Goal: Task Accomplishment & Management: Manage account settings

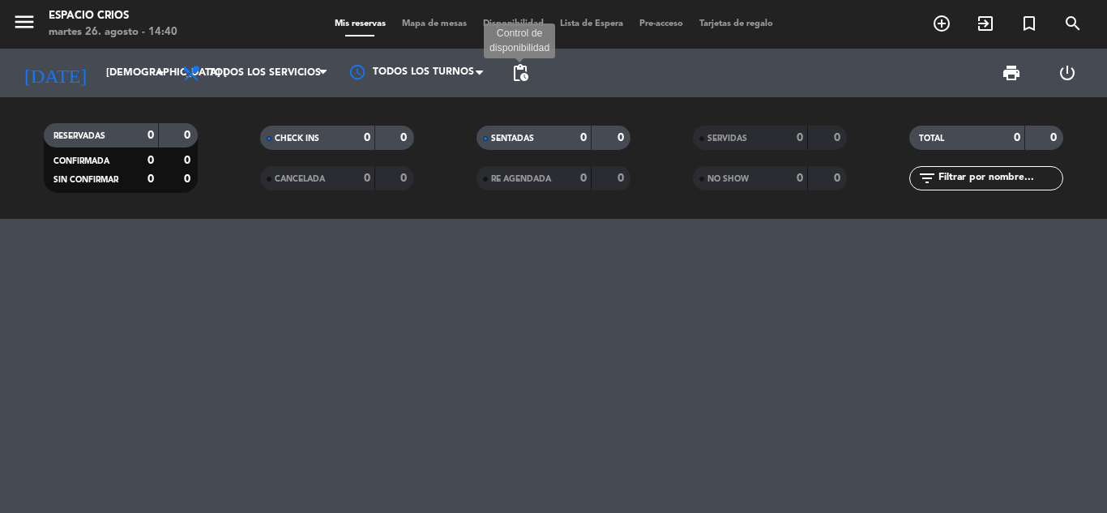
click at [523, 76] on span "pending_actions" at bounding box center [519, 72] width 19 height 19
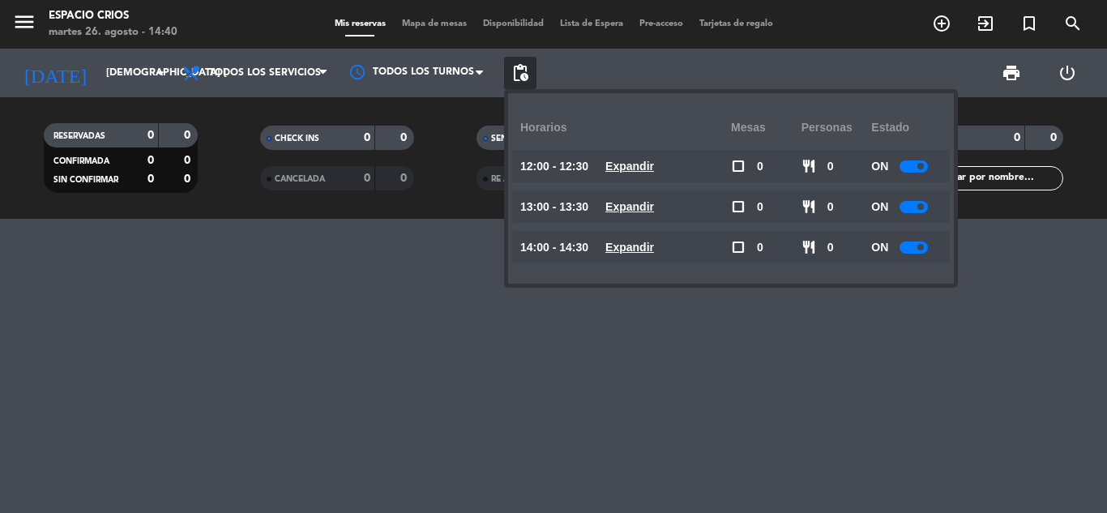
click at [923, 164] on span at bounding box center [920, 166] width 6 height 6
click at [915, 204] on div at bounding box center [913, 207] width 28 height 12
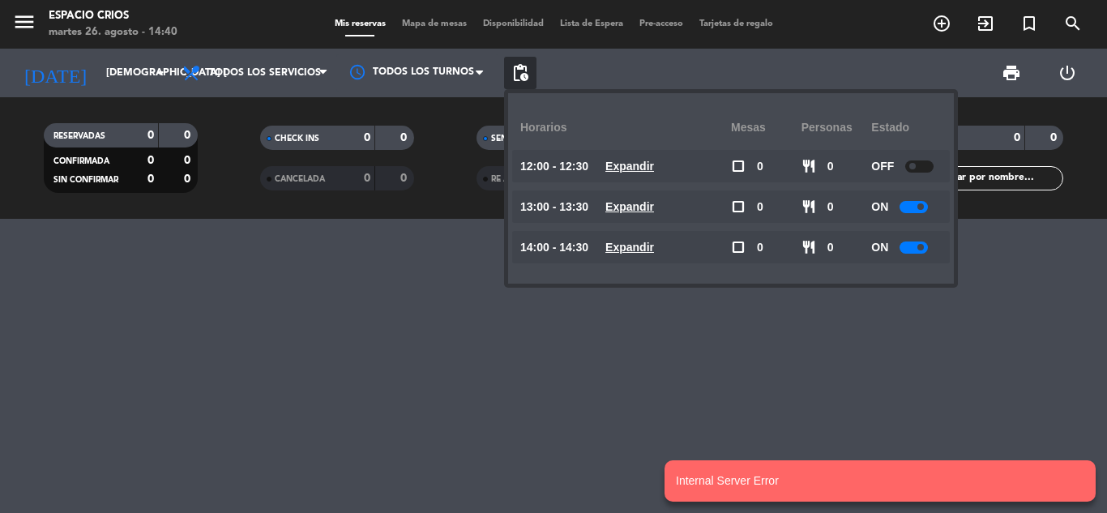
click at [923, 205] on span at bounding box center [920, 206] width 6 height 6
click at [923, 254] on div "ON" at bounding box center [906, 247] width 70 height 32
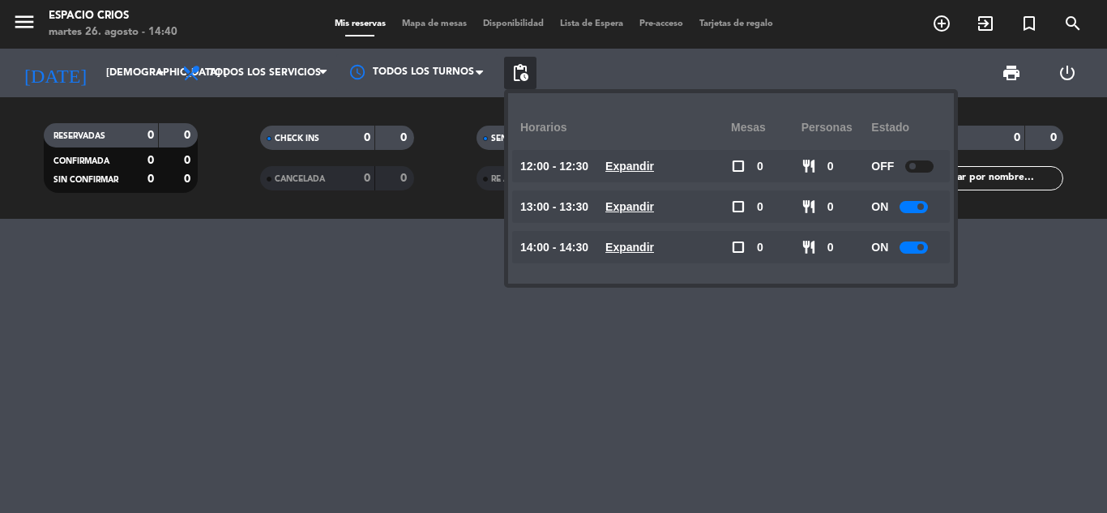
click at [642, 369] on div at bounding box center [553, 366] width 1107 height 294
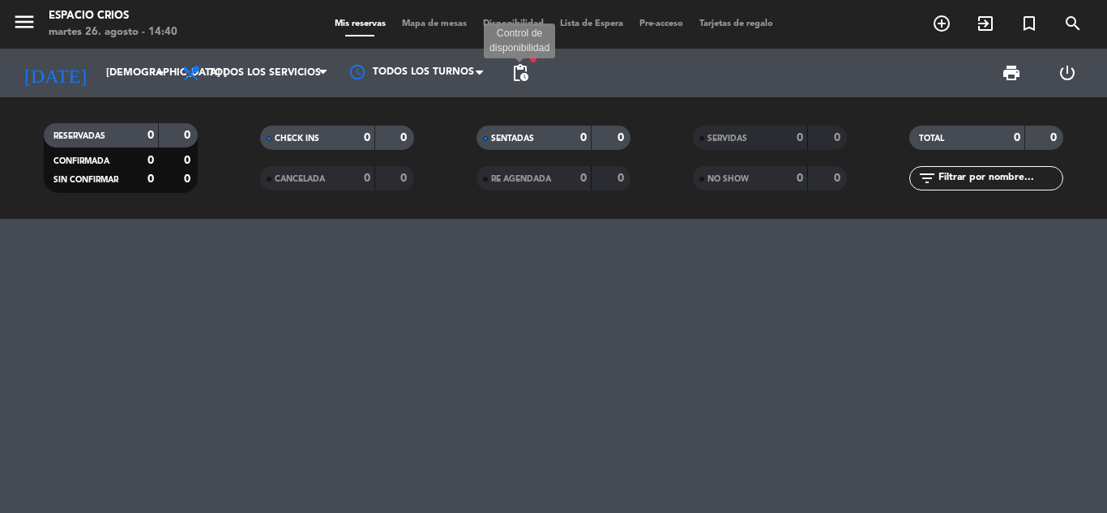
click at [525, 68] on span "pending_actions" at bounding box center [519, 72] width 19 height 19
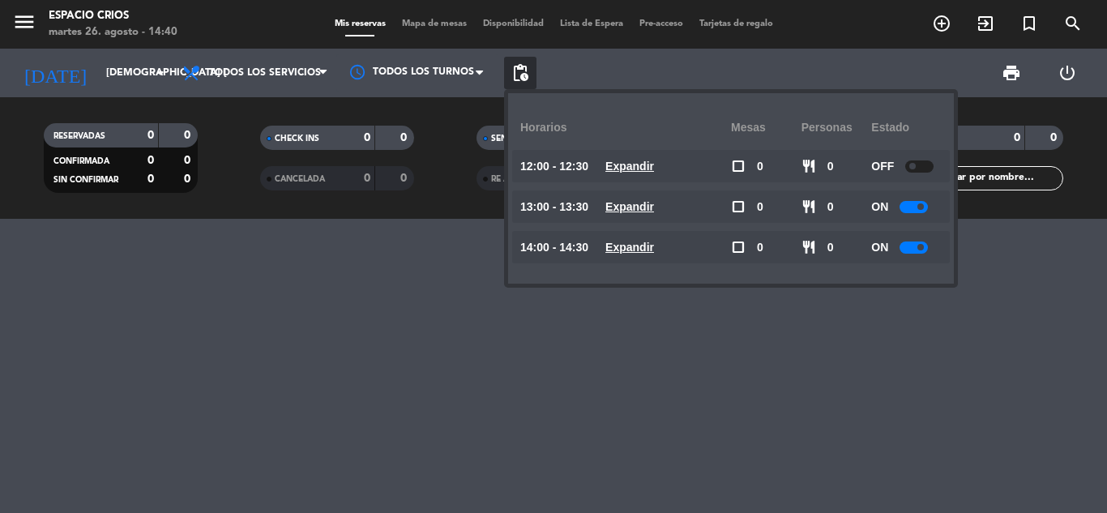
click at [923, 210] on div at bounding box center [913, 207] width 28 height 12
click at [923, 249] on span at bounding box center [920, 247] width 6 height 6
click at [921, 207] on span at bounding box center [920, 206] width 6 height 6
click at [920, 247] on span at bounding box center [920, 247] width 6 height 6
click at [925, 209] on div at bounding box center [913, 207] width 28 height 12
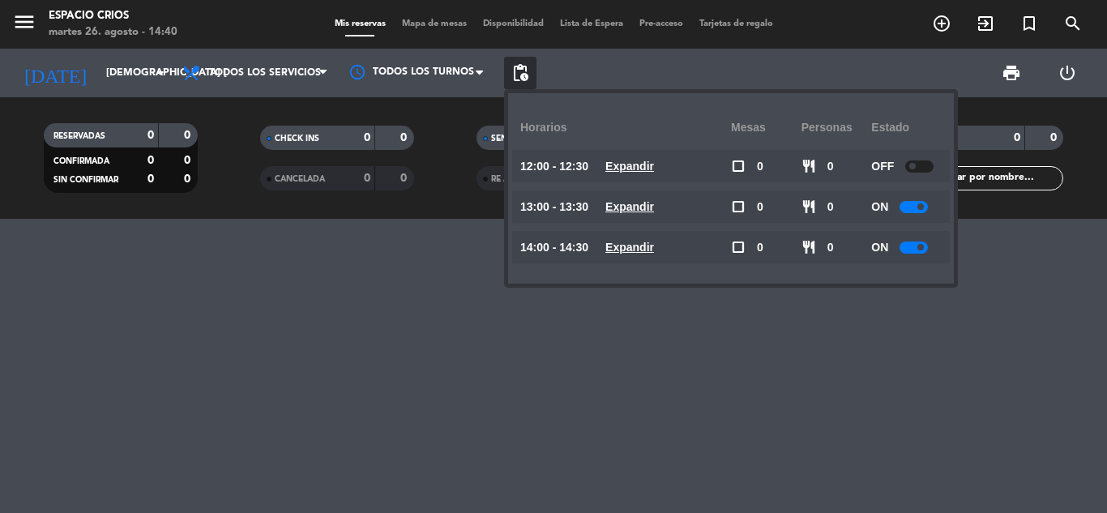
click at [923, 247] on span at bounding box center [920, 247] width 6 height 6
click at [920, 207] on span at bounding box center [920, 206] width 6 height 6
click at [921, 249] on span at bounding box center [920, 247] width 6 height 6
drag, startPoint x: 925, startPoint y: 248, endPoint x: 898, endPoint y: 249, distance: 26.8
click at [898, 249] on div "ON" at bounding box center [906, 247] width 70 height 32
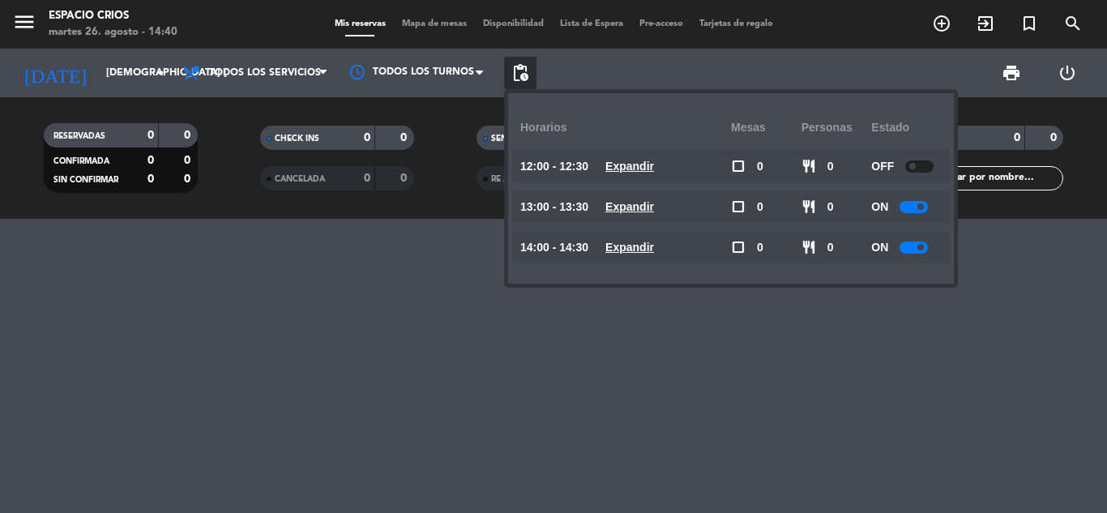
click at [921, 203] on span at bounding box center [920, 206] width 6 height 6
click at [921, 204] on span at bounding box center [920, 206] width 6 height 6
click at [911, 207] on div at bounding box center [913, 207] width 28 height 12
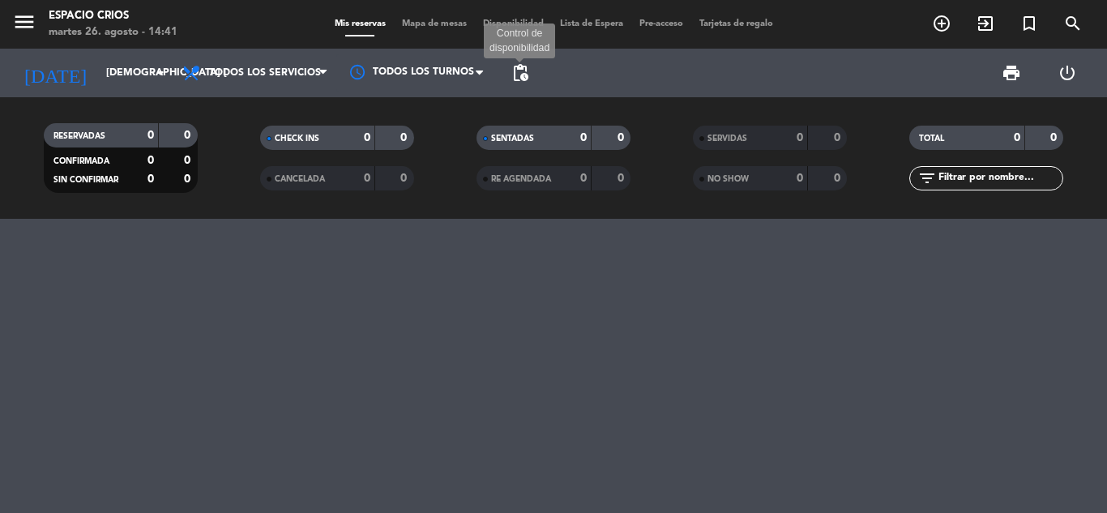
click at [528, 76] on span "pending_actions" at bounding box center [519, 72] width 19 height 19
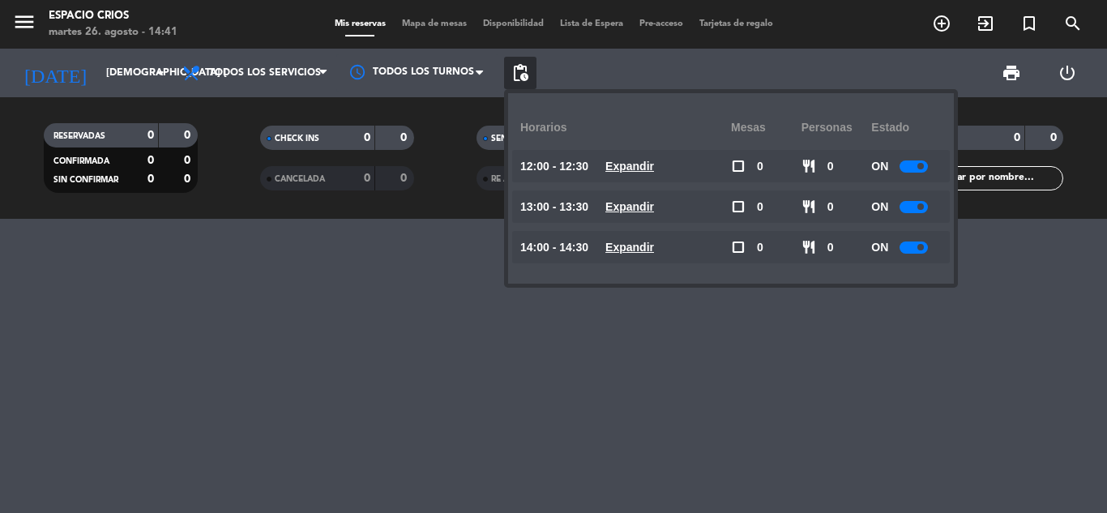
click at [923, 166] on span at bounding box center [920, 166] width 6 height 6
click at [923, 207] on span at bounding box center [920, 206] width 6 height 6
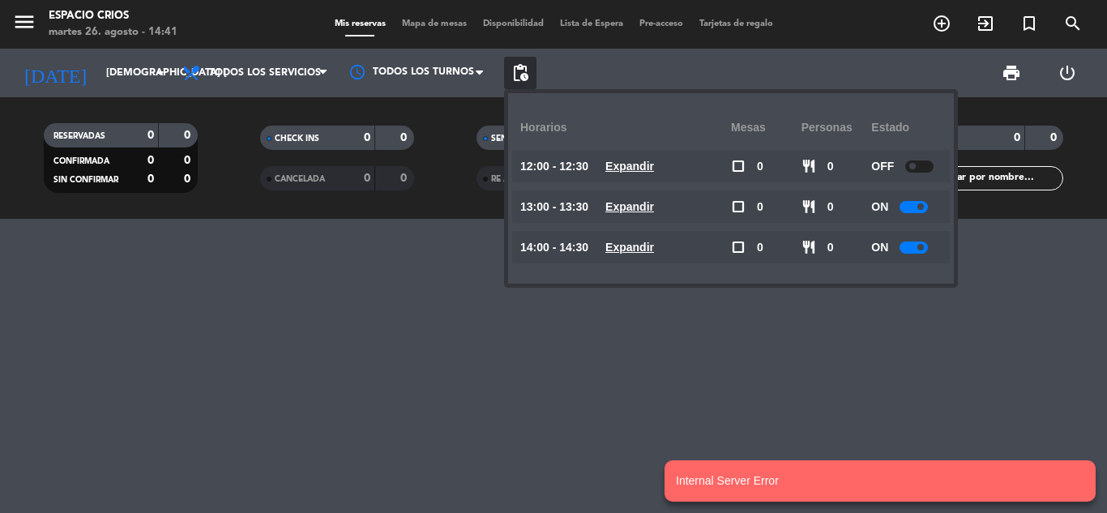
click at [923, 249] on span at bounding box center [920, 247] width 6 height 6
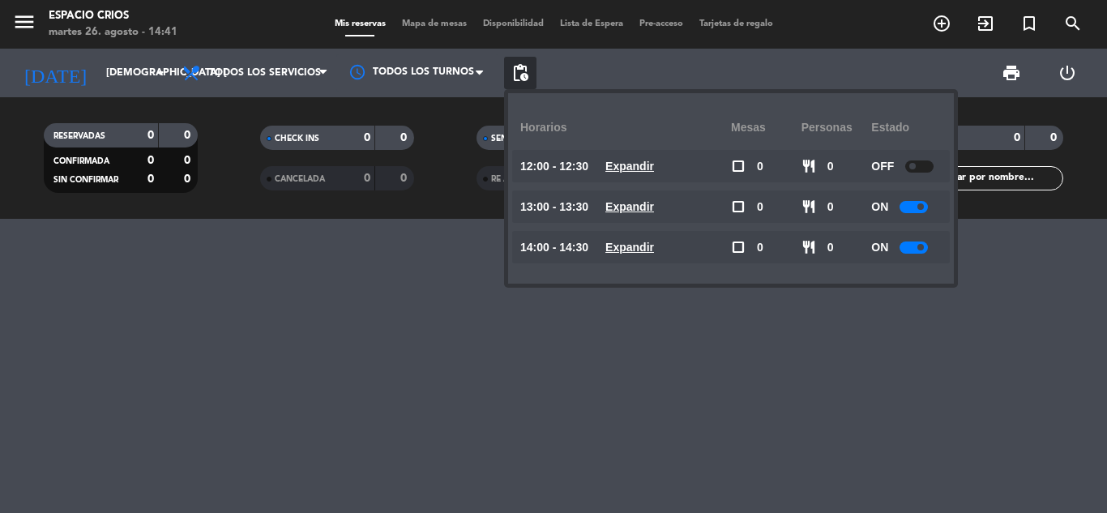
drag, startPoint x: 557, startPoint y: 294, endPoint x: 537, endPoint y: 302, distance: 21.8
click at [556, 294] on div at bounding box center [553, 366] width 1107 height 294
